Goal: Transaction & Acquisition: Purchase product/service

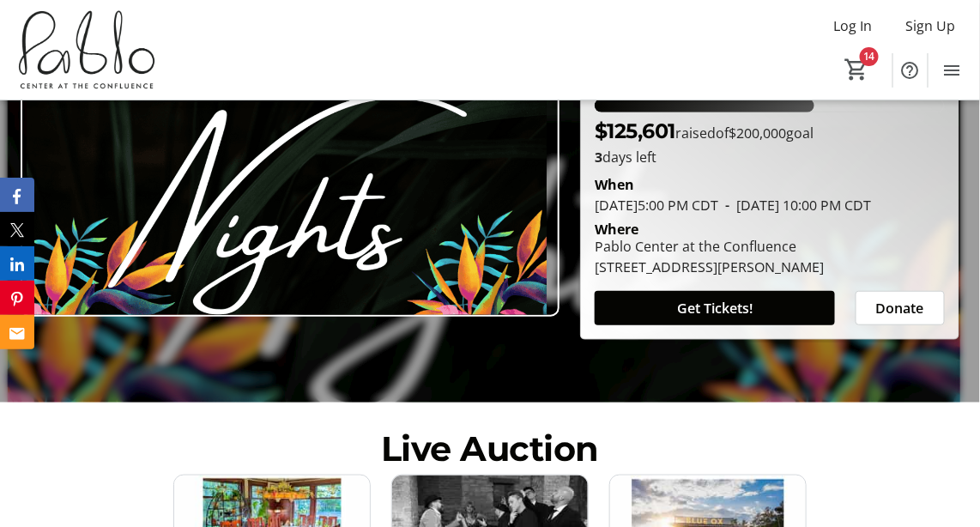
scroll to position [215, 0]
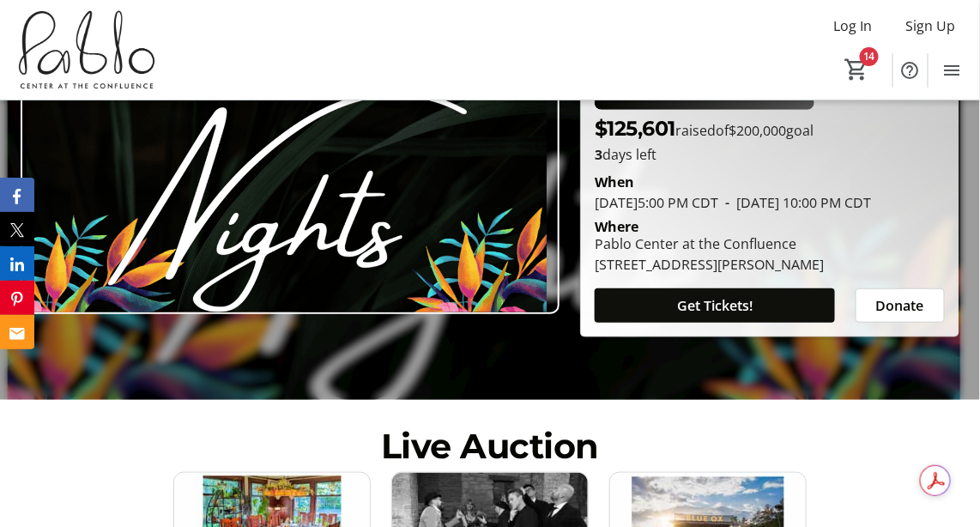
click at [710, 326] on span at bounding box center [715, 305] width 240 height 41
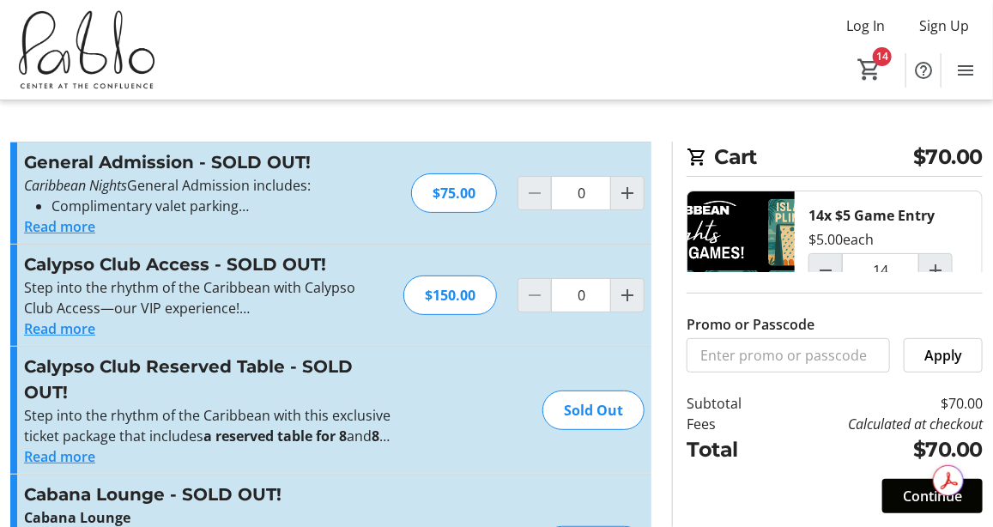
type input "14"
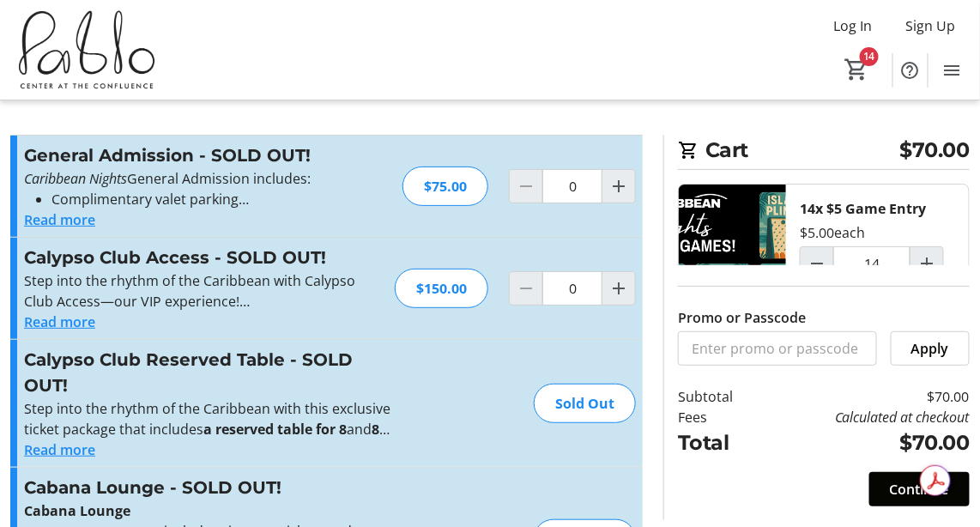
scroll to position [10, 0]
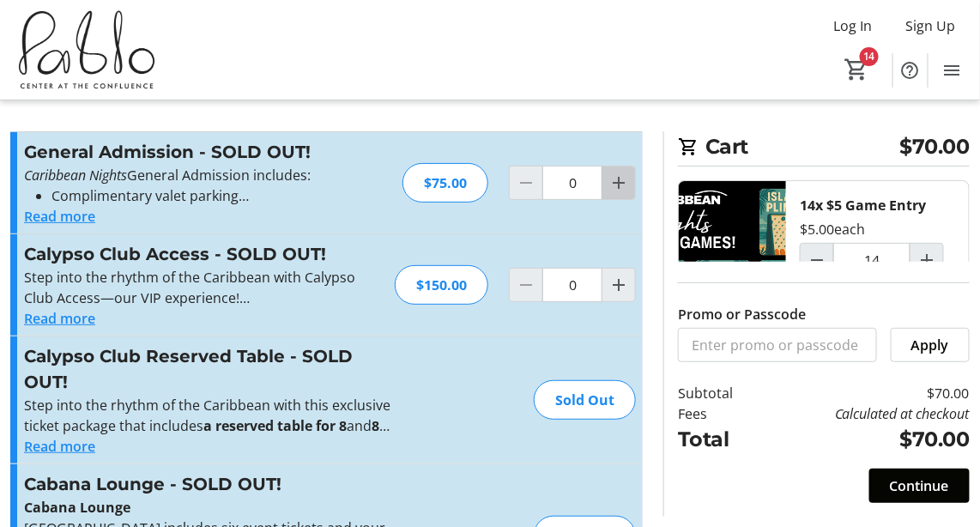
click at [619, 189] on mat-icon "Increment by one" at bounding box center [618, 182] width 21 height 21
type input "1"
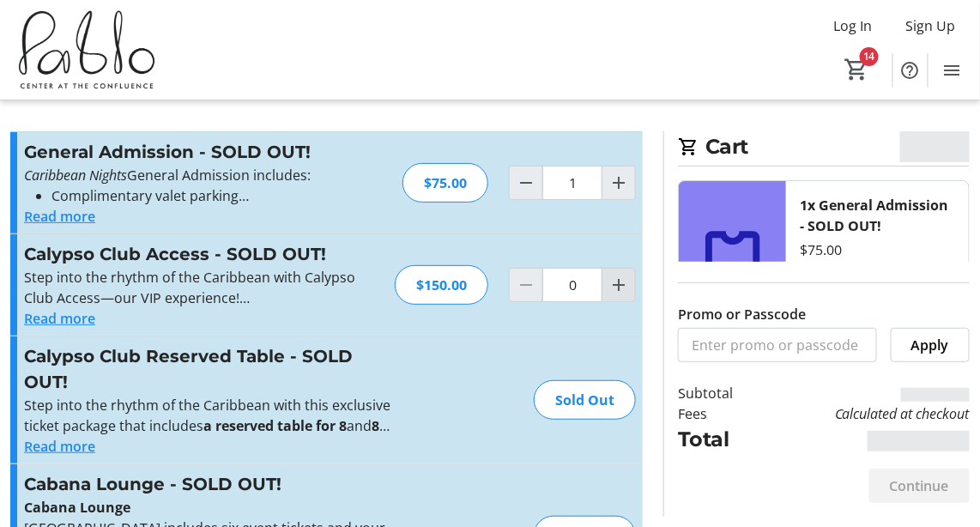
click at [619, 285] on mat-icon "Increment by one" at bounding box center [618, 285] width 21 height 21
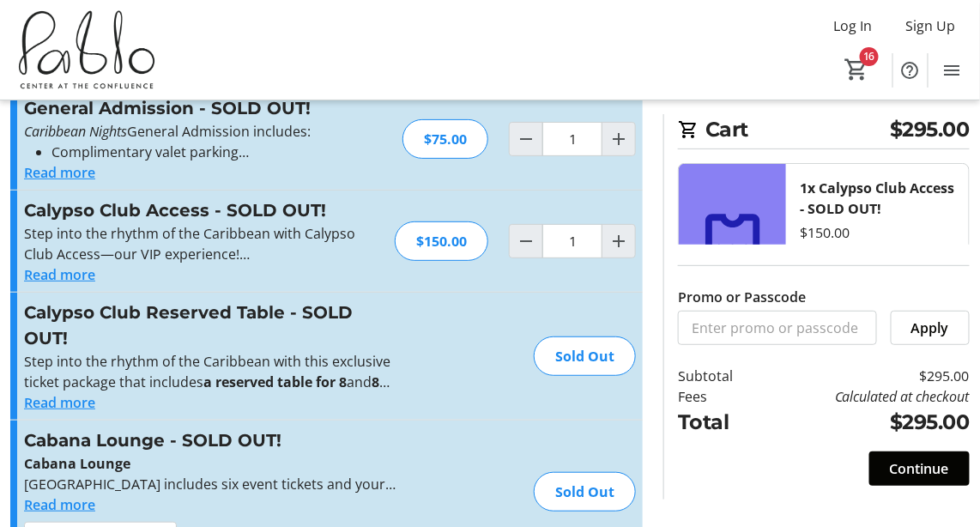
scroll to position [52, 0]
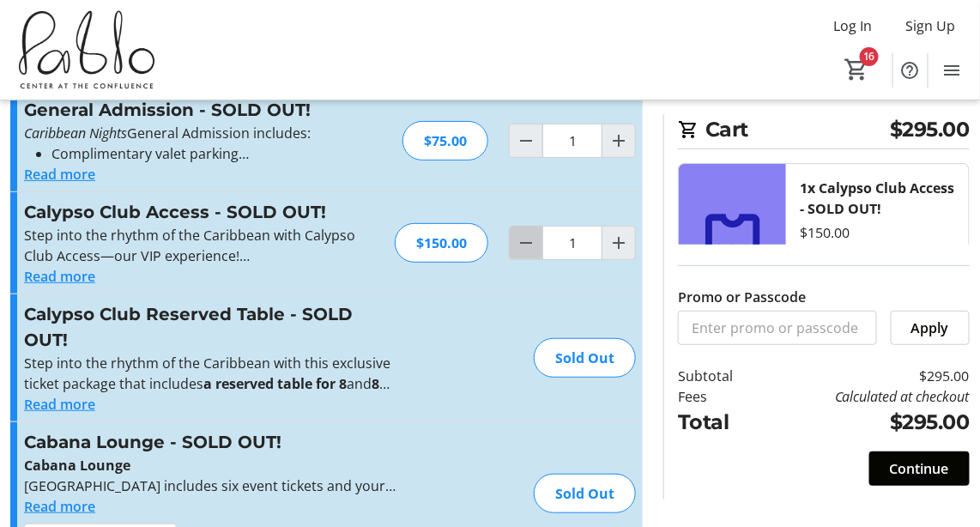
click at [533, 241] on mat-icon "Decrement by one" at bounding box center [526, 243] width 21 height 21
type input "0"
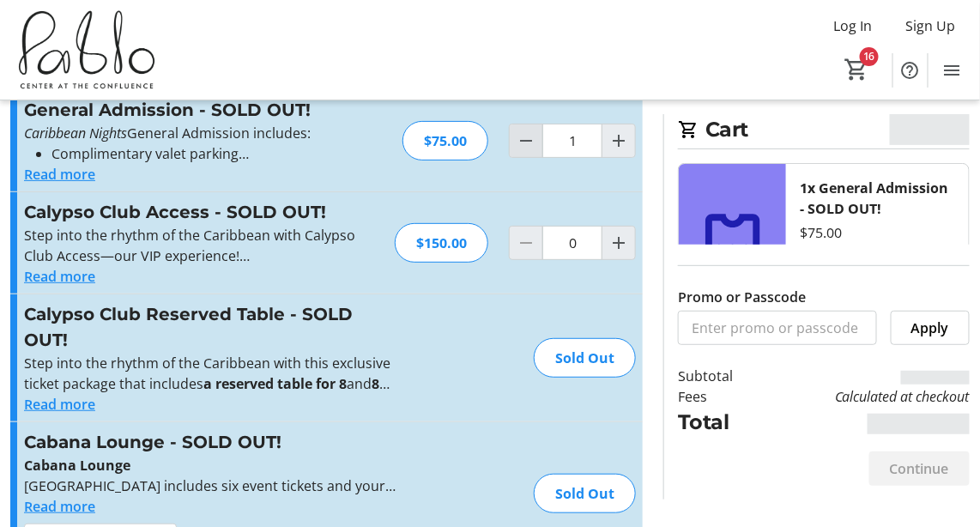
click at [523, 145] on mat-icon "Decrement by one" at bounding box center [526, 140] width 21 height 21
type input "0"
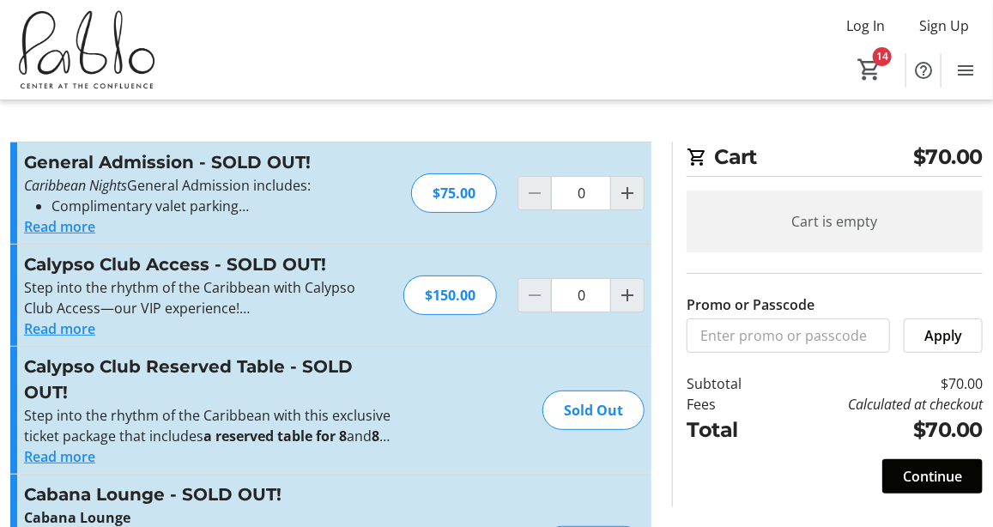
type input "14"
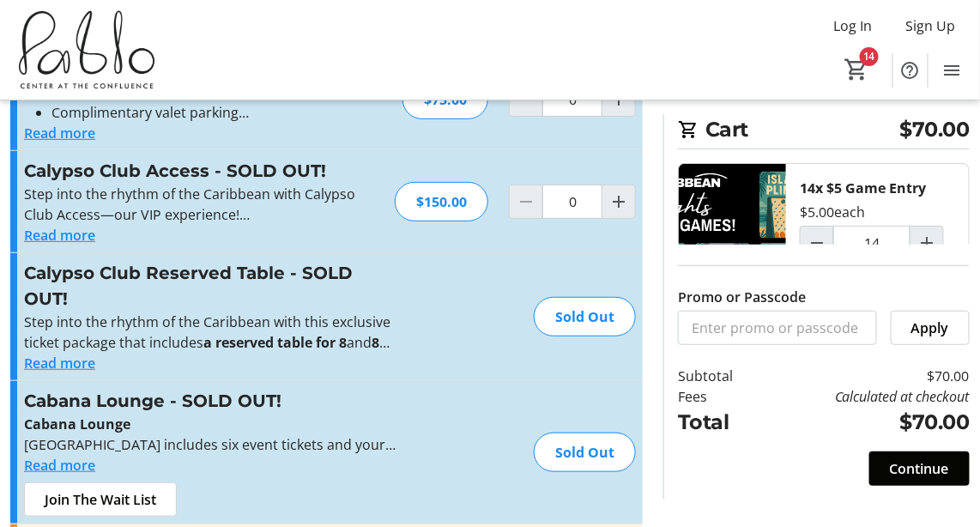
scroll to position [84, 0]
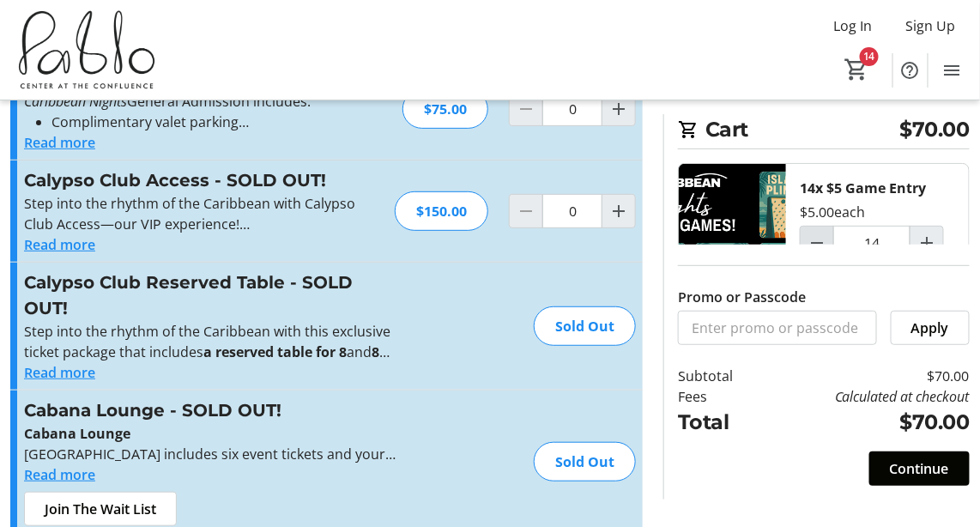
click at [825, 237] on mat-icon "Decrement by one" at bounding box center [817, 243] width 21 height 21
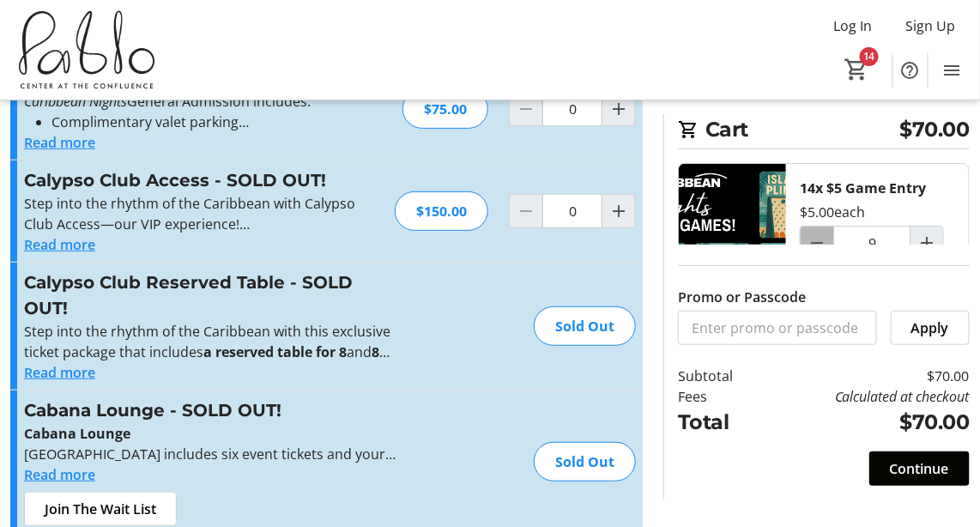
click at [825, 237] on mat-icon "Decrement by one" at bounding box center [817, 243] width 21 height 21
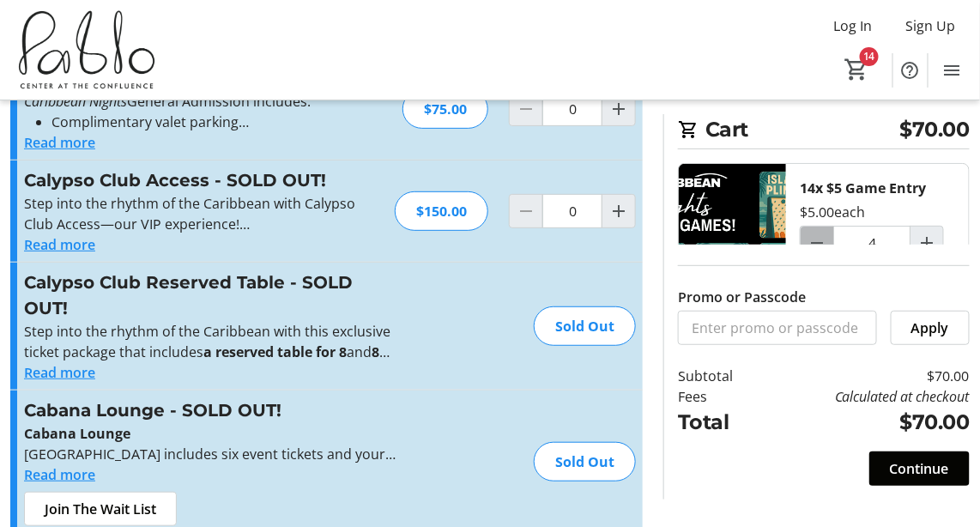
click at [825, 237] on mat-icon "Decrement by one" at bounding box center [817, 243] width 21 height 21
type input "0"
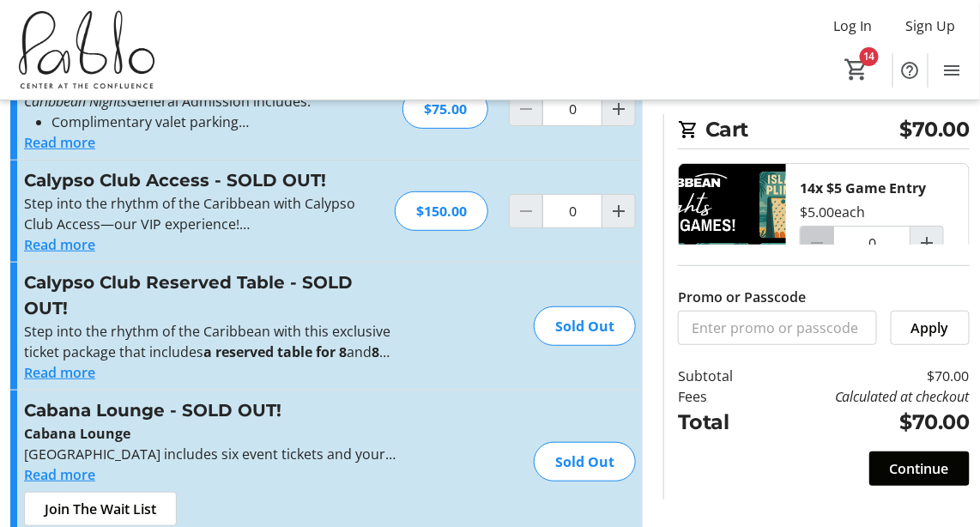
click at [825, 237] on div at bounding box center [817, 243] width 34 height 34
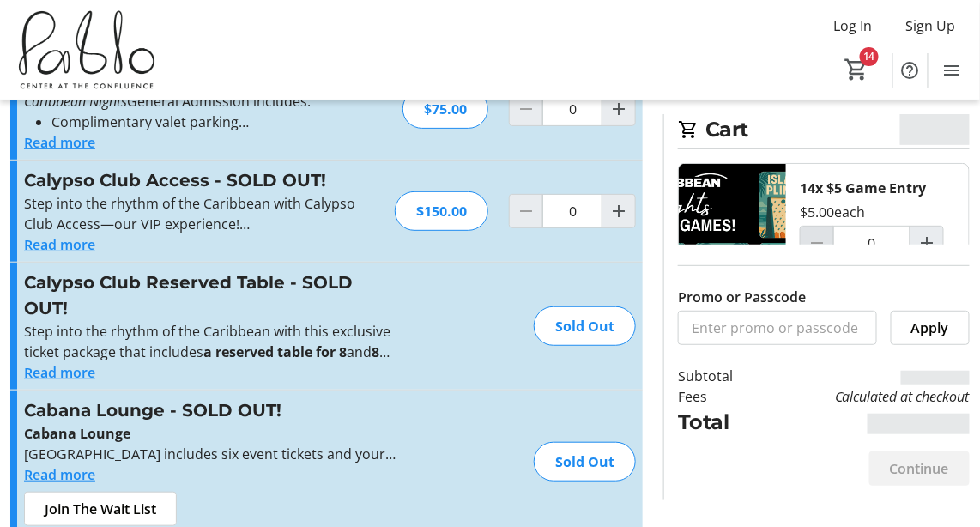
type input "0"
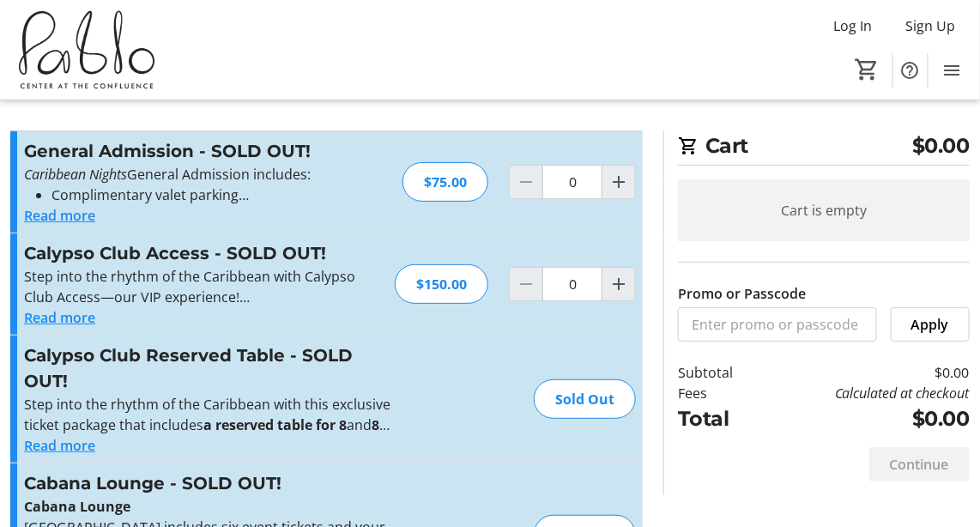
scroll to position [4, 0]
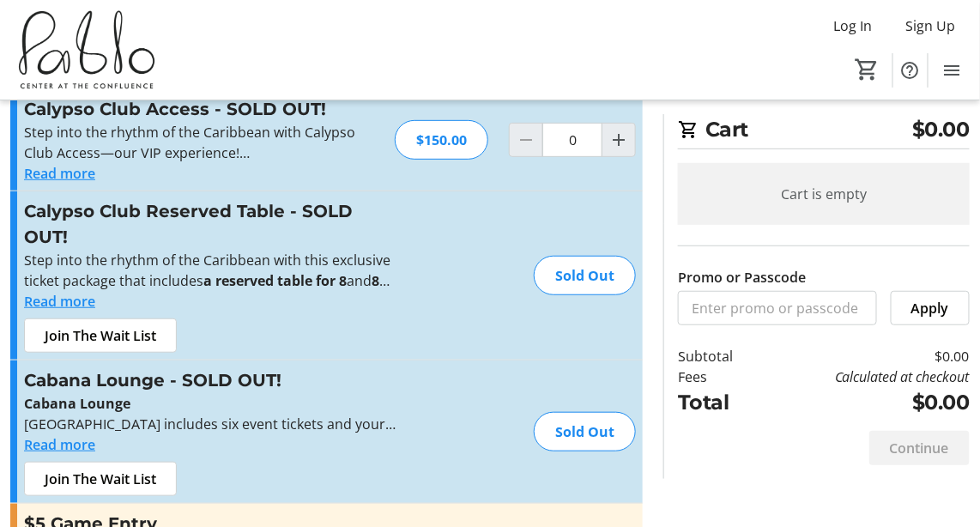
scroll to position [190, 0]
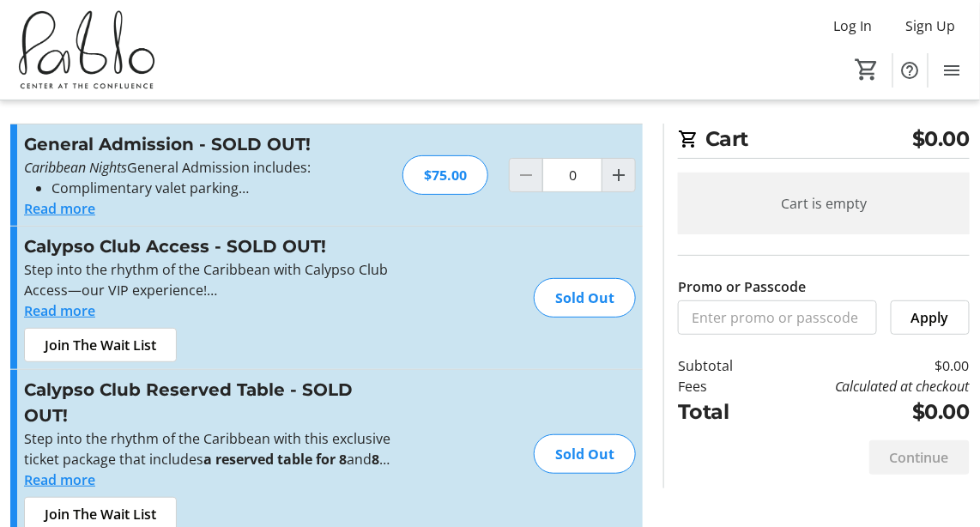
scroll to position [17, 0]
